Goal: Task Accomplishment & Management: Use online tool/utility

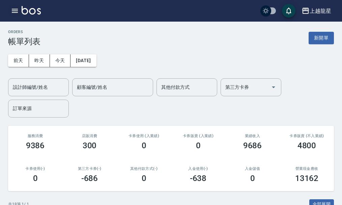
click at [16, 12] on icon "button" at bounding box center [15, 11] width 6 height 4
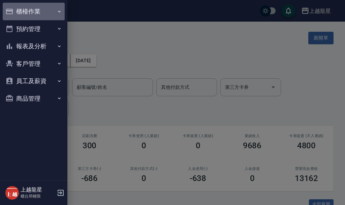
click at [16, 9] on button "櫃檯作業" at bounding box center [34, 12] width 62 height 18
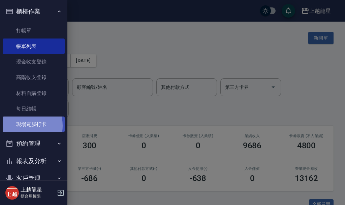
click at [22, 125] on link "現場電腦打卡" at bounding box center [34, 124] width 62 height 16
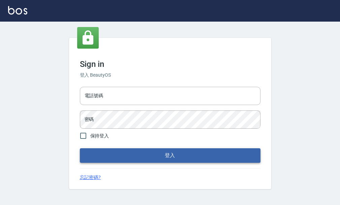
scroll to position [0, 0]
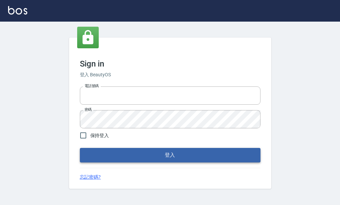
type input "25033354"
click at [148, 154] on button "登入" at bounding box center [170, 155] width 181 height 14
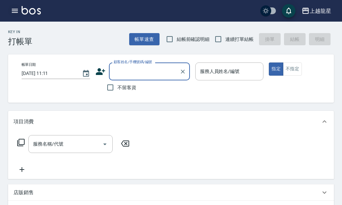
click at [18, 10] on icon "button" at bounding box center [15, 11] width 6 height 4
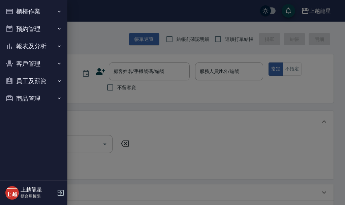
click at [18, 10] on button "櫃檯作業" at bounding box center [34, 12] width 62 height 18
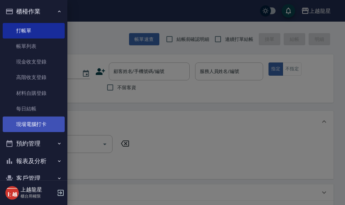
click at [36, 121] on link "現場電腦打卡" at bounding box center [34, 124] width 62 height 16
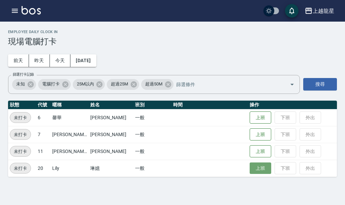
click at [250, 168] on button "上班" at bounding box center [261, 168] width 22 height 12
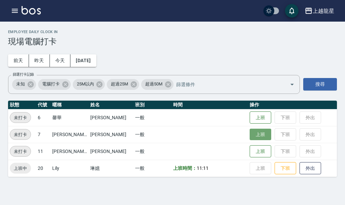
click at [257, 135] on button "上班" at bounding box center [261, 134] width 22 height 12
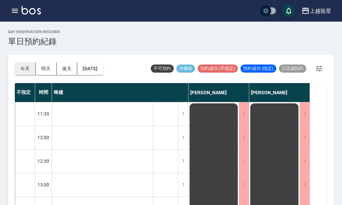
click at [21, 70] on button "今天" at bounding box center [25, 68] width 21 height 12
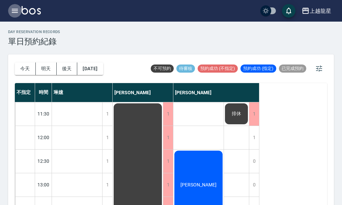
click at [17, 12] on icon "button" at bounding box center [15, 11] width 6 height 4
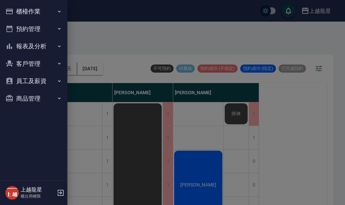
click at [30, 9] on button "櫃檯作業" at bounding box center [34, 12] width 62 height 18
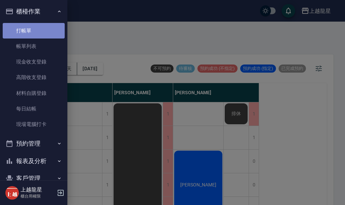
click at [37, 28] on link "打帳單" at bounding box center [34, 31] width 62 height 16
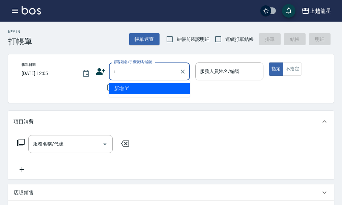
type input "r"
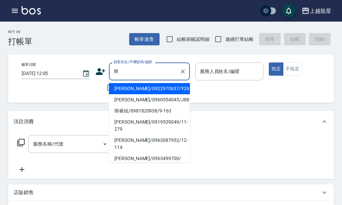
click at [149, 164] on li "簡宏池/0936650122/10-195" at bounding box center [149, 173] width 81 height 18
type input "簡宏池/0936650122/10-195"
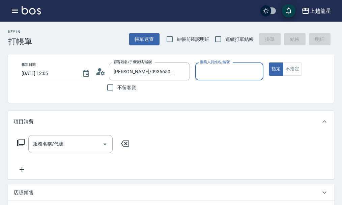
type input "淑雲-25"
click at [90, 140] on div "服務名稱/代號" at bounding box center [70, 144] width 84 height 18
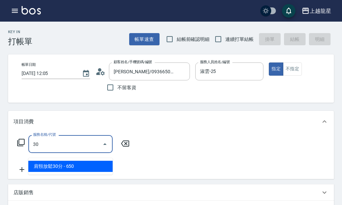
type input "301"
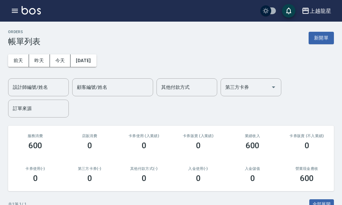
click at [28, 8] on img at bounding box center [31, 10] width 19 height 8
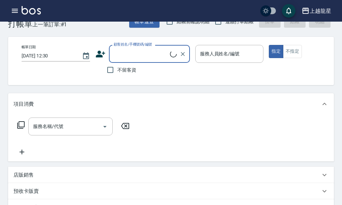
scroll to position [34, 0]
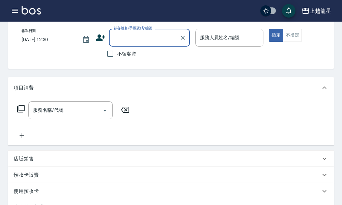
click at [127, 55] on span "不留客資" at bounding box center [126, 53] width 19 height 7
click at [117, 55] on input "不留客資" at bounding box center [110, 54] width 14 height 14
checkbox input "true"
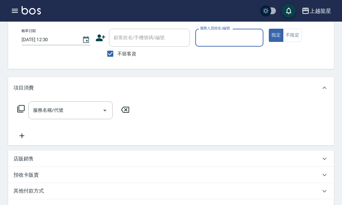
click at [207, 37] on input "服務人員姓名/編號" at bounding box center [229, 38] width 62 height 12
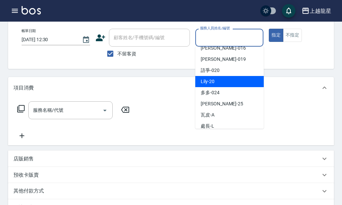
scroll to position [124, 0]
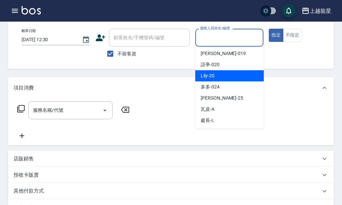
click at [222, 74] on div "Lily -20" at bounding box center [229, 75] width 68 height 11
type input "Lily-20"
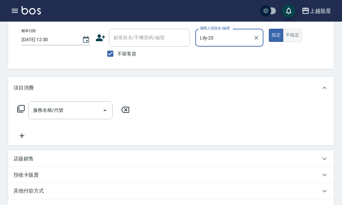
click at [287, 39] on button "不指定" at bounding box center [292, 35] width 19 height 13
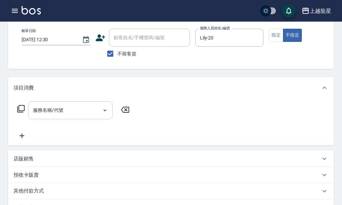
click at [56, 116] on div "服務名稱/代號 服務名稱/代號" at bounding box center [70, 110] width 84 height 18
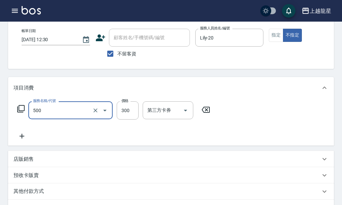
type input "一般洗髮(500)"
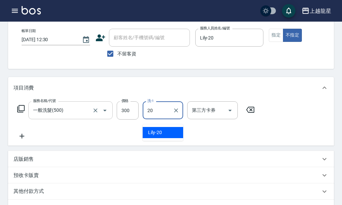
type input "Lily-20"
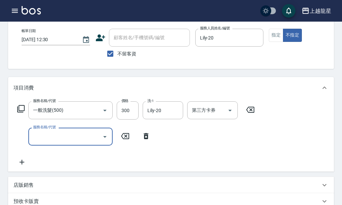
click at [19, 112] on icon at bounding box center [20, 108] width 7 height 7
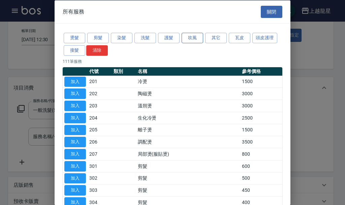
click at [189, 37] on button "吹風" at bounding box center [193, 38] width 22 height 10
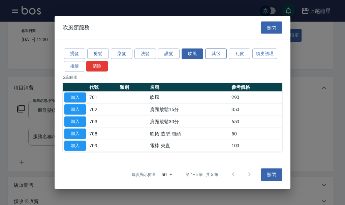
click at [214, 54] on button "其它" at bounding box center [216, 54] width 22 height 10
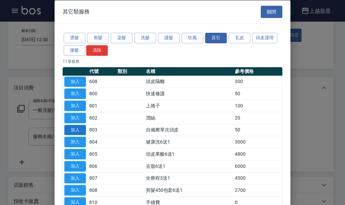
click at [73, 131] on button "加入" at bounding box center [75, 129] width 22 height 10
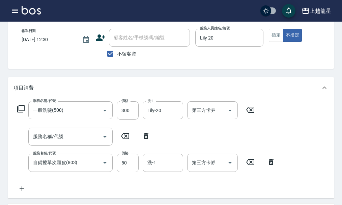
click at [147, 139] on icon at bounding box center [146, 136] width 5 height 6
type input "自備擦單次頭皮(803)"
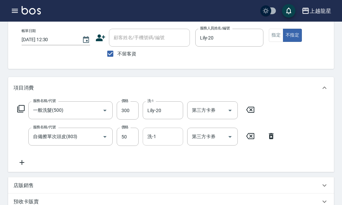
click at [152, 145] on div "洗-1" at bounding box center [163, 136] width 40 height 18
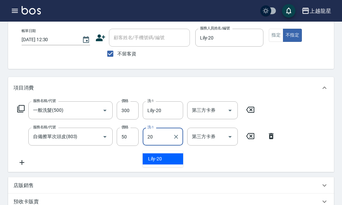
type input "Lily-20"
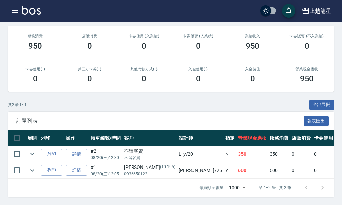
scroll to position [105, 0]
